Goal: Task Accomplishment & Management: Manage account settings

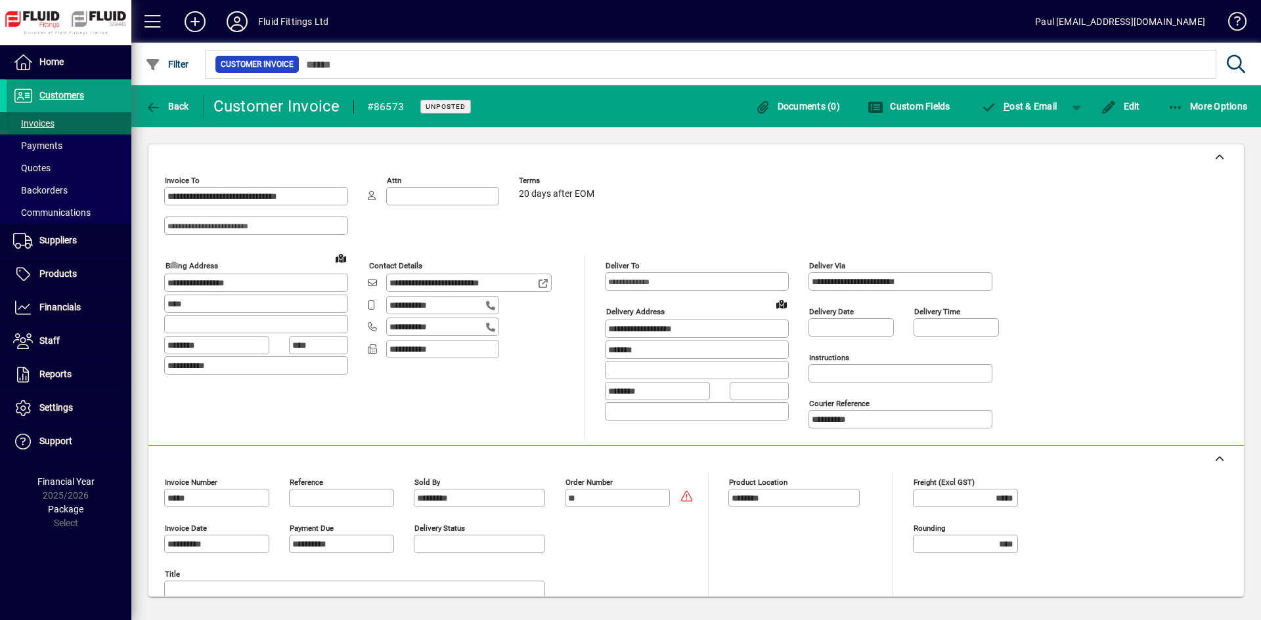
click at [53, 123] on span "Invoices" at bounding box center [33, 123] width 41 height 11
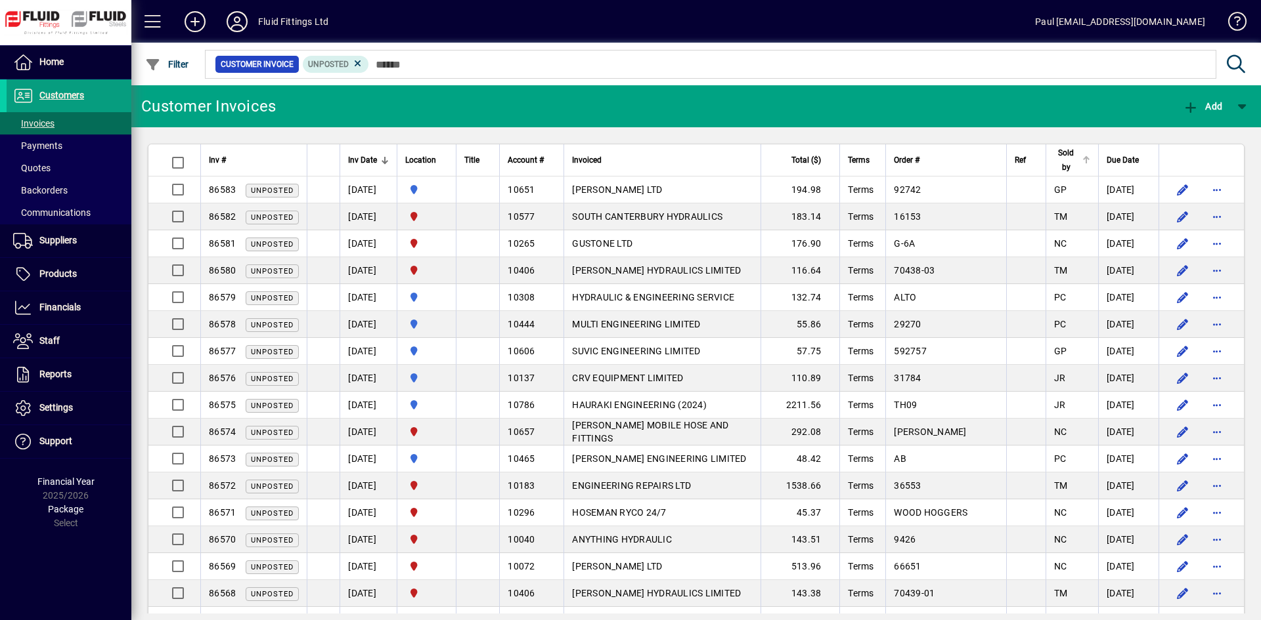
click at [1085, 163] on div at bounding box center [1085, 160] width 1 height 7
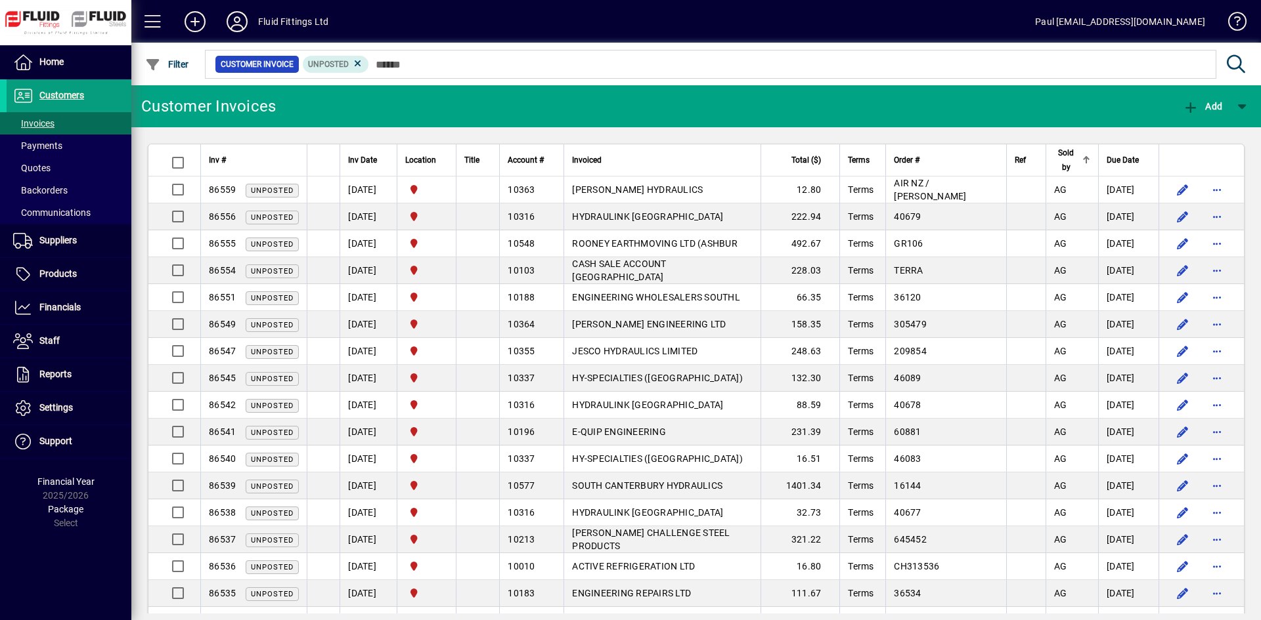
click at [1085, 163] on div at bounding box center [1085, 160] width 1 height 7
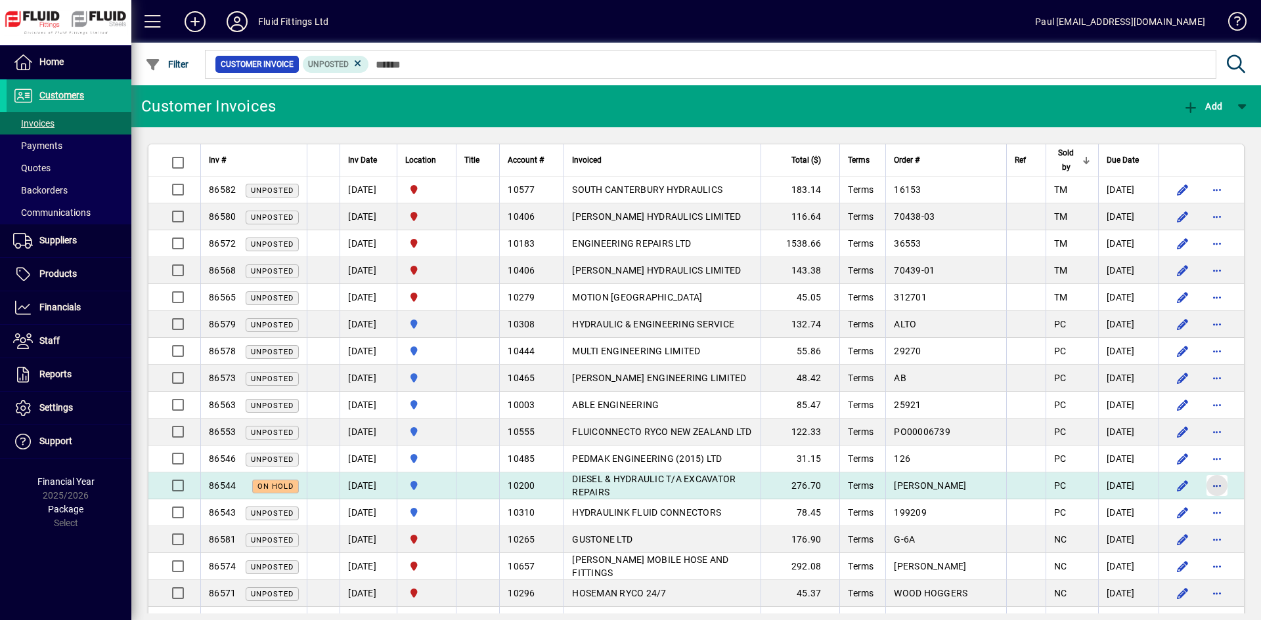
click at [1202, 481] on span "button" at bounding box center [1217, 486] width 32 height 32
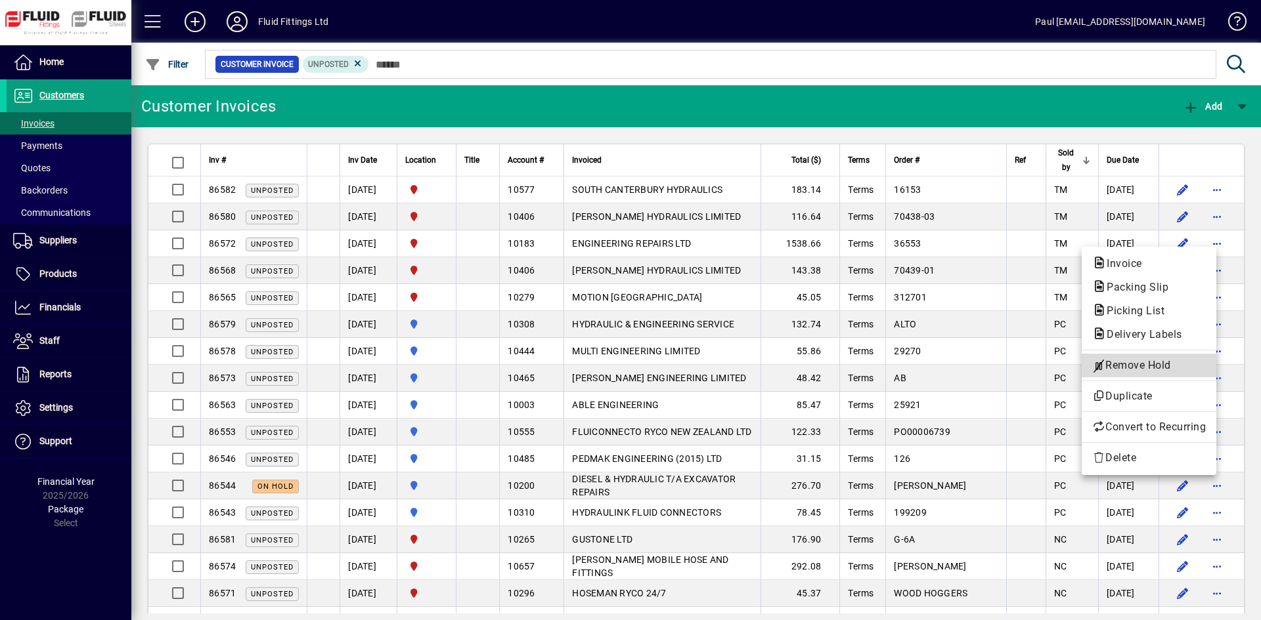
click at [1120, 358] on span "Remove Hold" at bounding box center [1149, 366] width 114 height 16
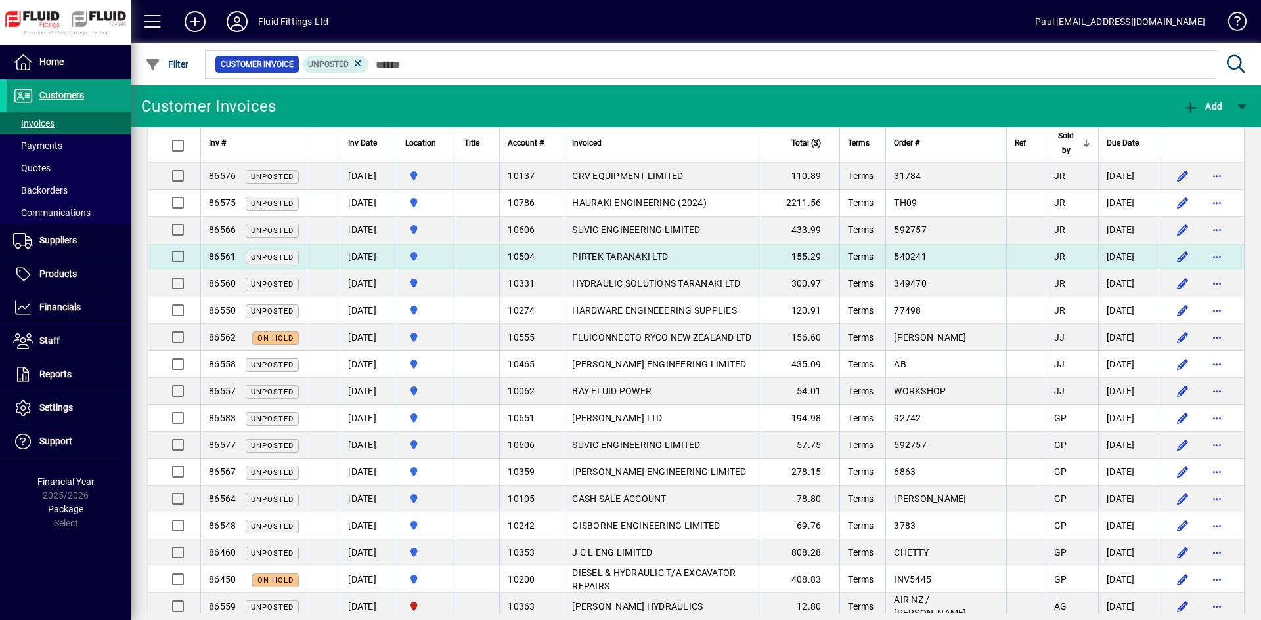
scroll to position [460, 0]
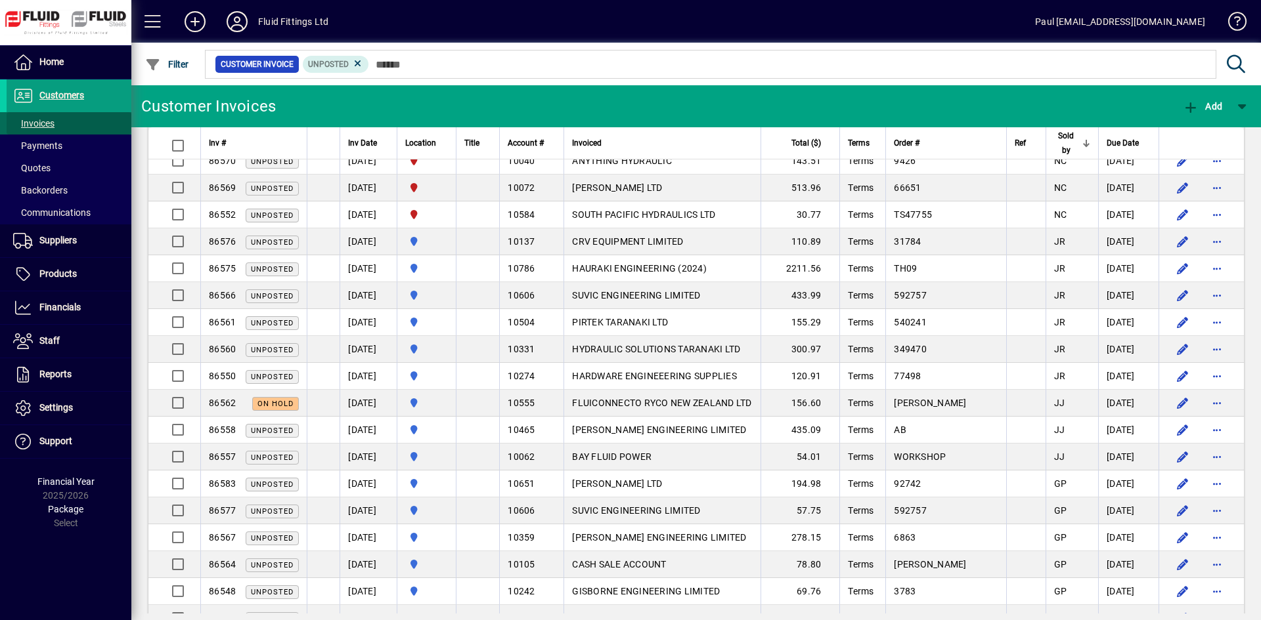
click at [38, 122] on span "Invoices" at bounding box center [33, 123] width 41 height 11
